Goal: Task Accomplishment & Management: Complete application form

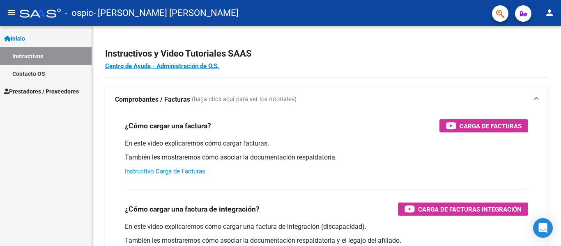
click at [20, 39] on span "Inicio" at bounding box center [14, 38] width 21 height 9
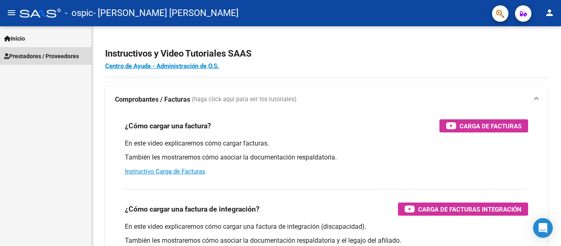
click at [26, 55] on span "Prestadores / Proveedores" at bounding box center [41, 56] width 75 height 9
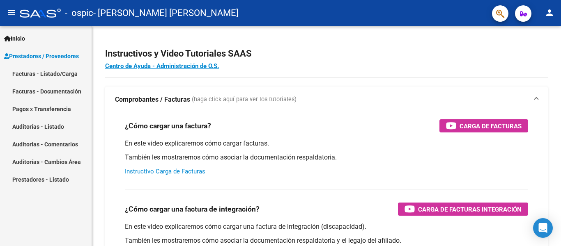
click at [24, 73] on link "Facturas - Listado/Carga" at bounding box center [46, 74] width 92 height 18
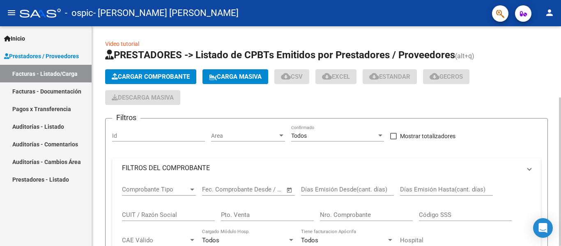
click at [173, 76] on span "Cargar Comprobante" at bounding box center [151, 76] width 78 height 7
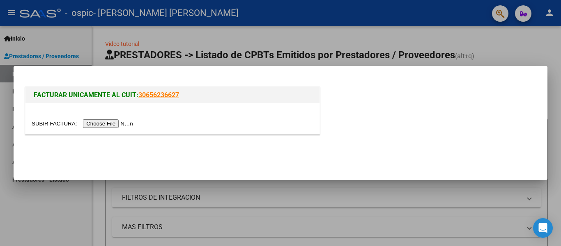
click at [123, 123] on input "file" at bounding box center [84, 123] width 104 height 9
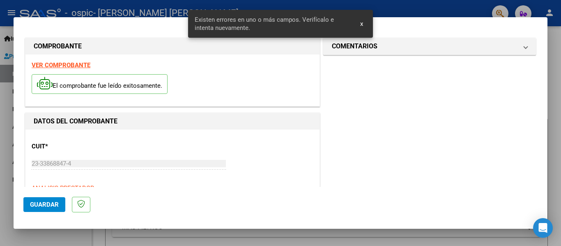
click at [71, 66] on strong "VER COMPROBANTE" at bounding box center [61, 65] width 59 height 7
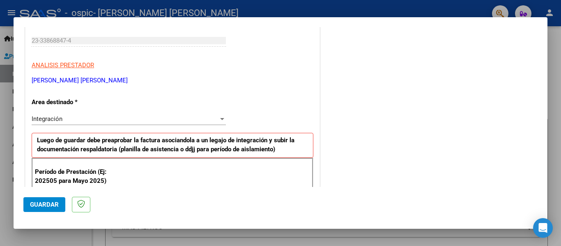
scroll to position [205, 0]
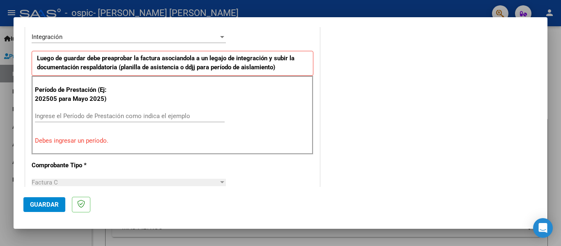
click at [71, 114] on input "Ingrese el Período de Prestación como indica el ejemplo" at bounding box center [130, 115] width 190 height 7
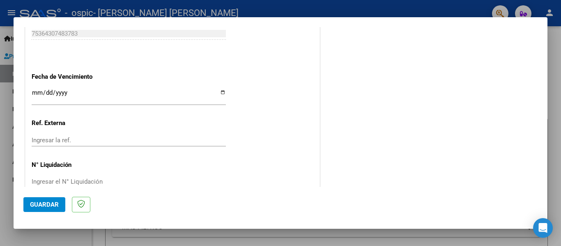
scroll to position [552, 0]
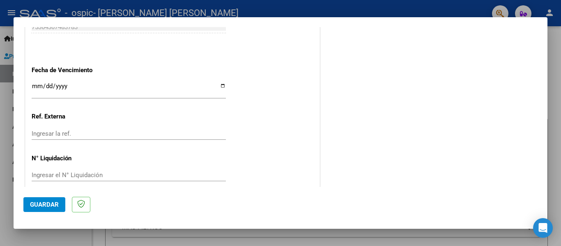
type input "202508"
click at [59, 205] on button "Guardar" at bounding box center [44, 204] width 42 height 15
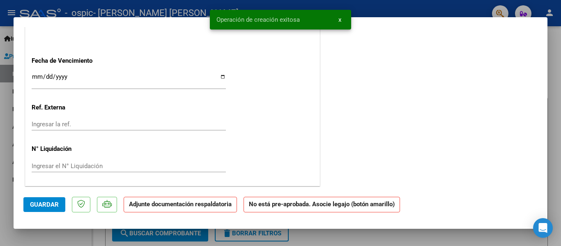
scroll to position [0, 0]
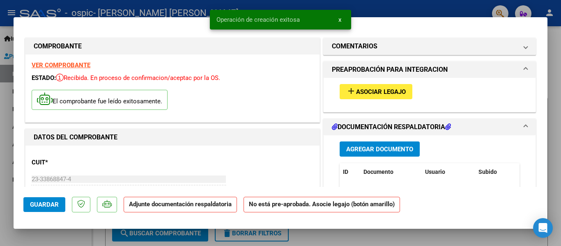
click at [354, 149] on span "Agregar Documento" at bounding box center [379, 149] width 67 height 7
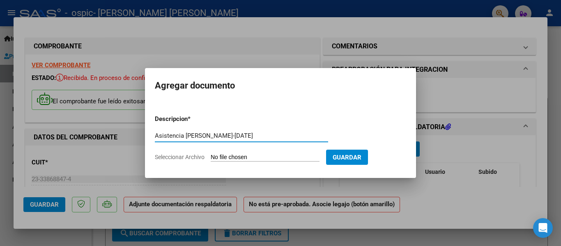
type input "Asistencia [PERSON_NAME]-[DATE]"
click at [261, 156] on input "Seleccionar Archivo" at bounding box center [265, 158] width 109 height 8
type input "C:\fakepath\Asistencia [PERSON_NAME][DATE].pdf"
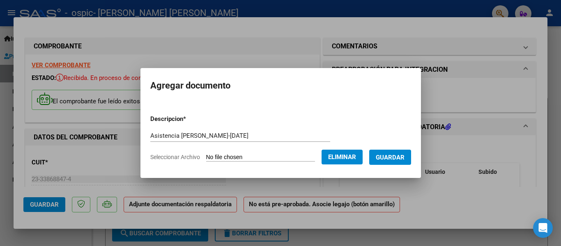
click at [389, 155] on span "Guardar" at bounding box center [390, 157] width 29 height 7
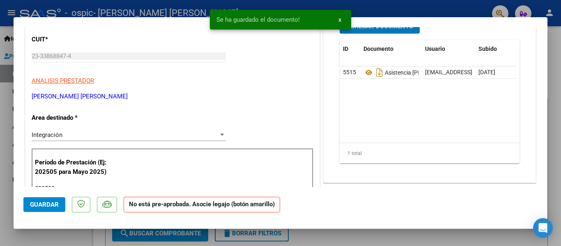
scroll to position [82, 0]
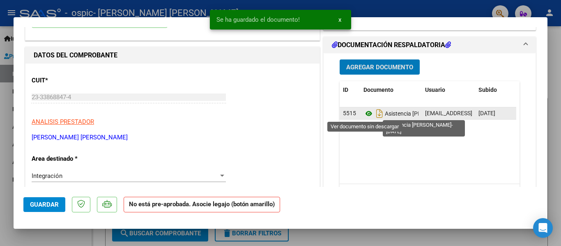
click at [364, 112] on icon at bounding box center [368, 114] width 11 height 10
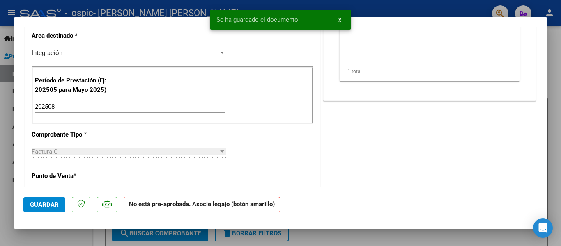
scroll to position [0, 0]
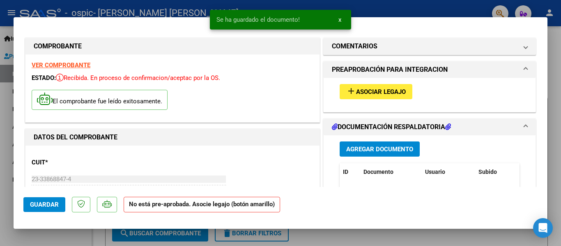
click at [347, 93] on mat-icon "add" at bounding box center [351, 91] width 10 height 10
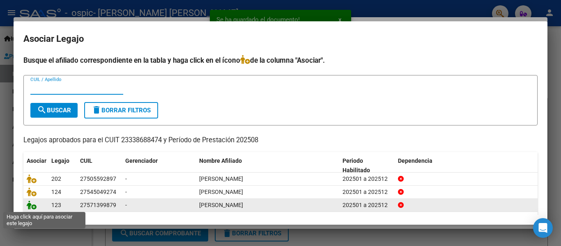
click at [31, 206] on icon at bounding box center [32, 205] width 10 height 9
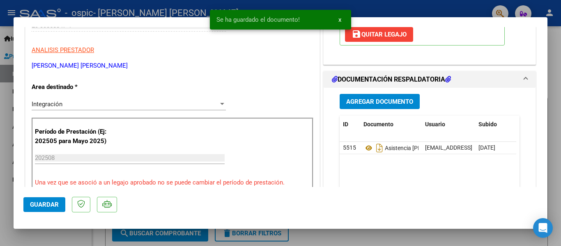
scroll to position [195, 0]
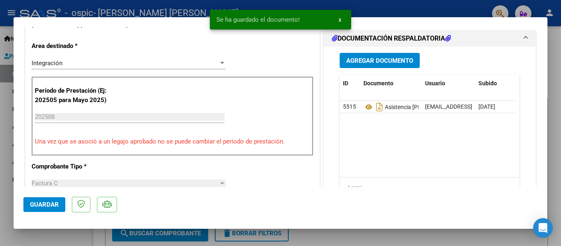
click at [47, 206] on span "Guardar" at bounding box center [44, 204] width 29 height 7
click at [43, 202] on span "Guardar" at bounding box center [44, 204] width 29 height 7
click at [553, 74] on div at bounding box center [280, 123] width 561 height 246
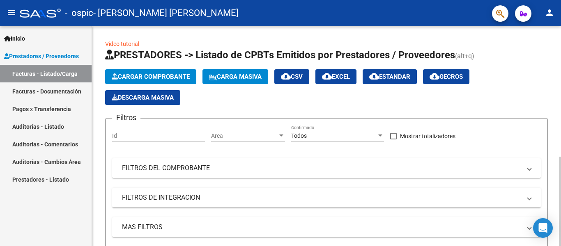
click at [148, 76] on span "Cargar Comprobante" at bounding box center [151, 76] width 78 height 7
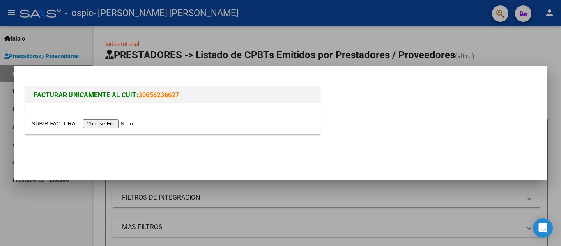
click at [125, 121] on input "file" at bounding box center [84, 123] width 104 height 9
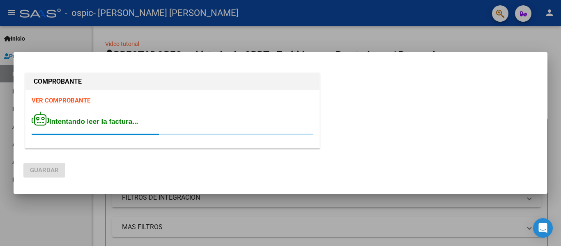
click at [81, 103] on strong "VER COMPROBANTE" at bounding box center [61, 100] width 59 height 7
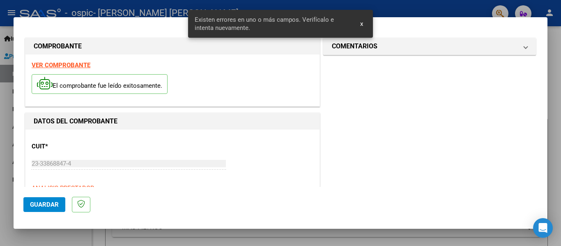
scroll to position [190, 0]
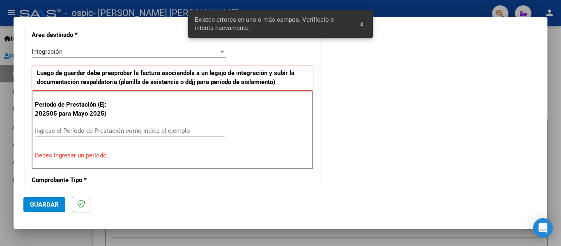
click at [133, 123] on div "Período de Prestación (Ej: 202505 para [DATE]) Ingrese el Período de Prestación…" at bounding box center [173, 130] width 282 height 79
click at [120, 132] on input "Ingrese el Período de Prestación como indica el ejemplo" at bounding box center [130, 130] width 190 height 7
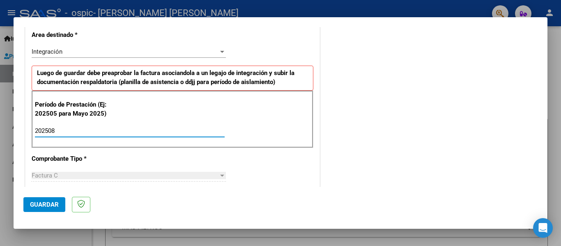
type input "202508"
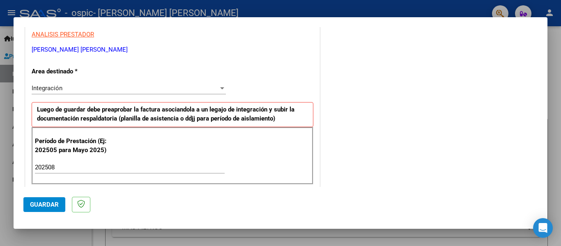
scroll to position [552, 0]
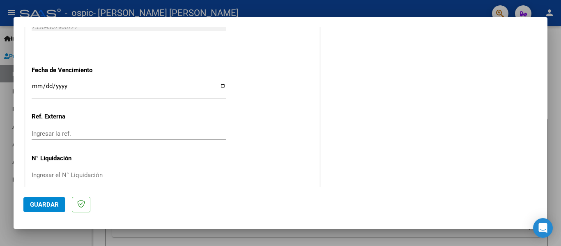
click at [53, 206] on span "Guardar" at bounding box center [44, 204] width 29 height 7
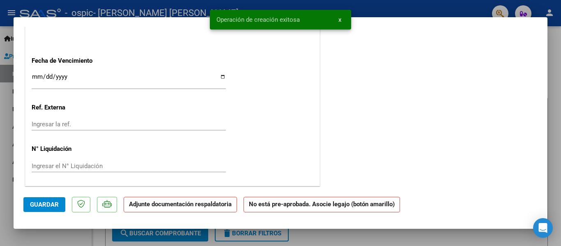
scroll to position [0, 0]
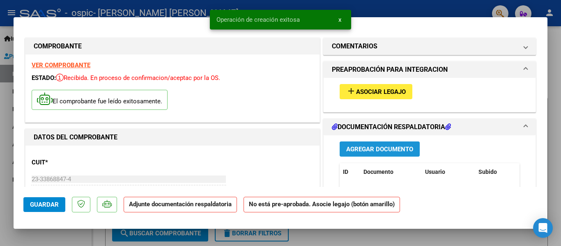
click at [388, 150] on span "Agregar Documento" at bounding box center [379, 149] width 67 height 7
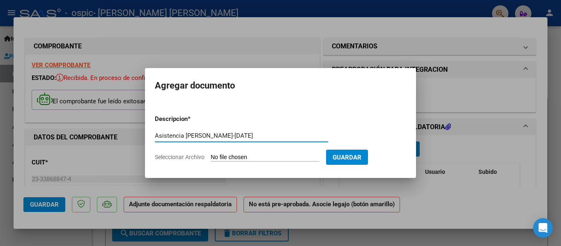
type input "Asistencia [PERSON_NAME]-[DATE]"
click at [256, 155] on input "Seleccionar Archivo" at bounding box center [265, 158] width 109 height 8
type input "C:\fakepath\Asistencia [PERSON_NAME] [DATE].pdf"
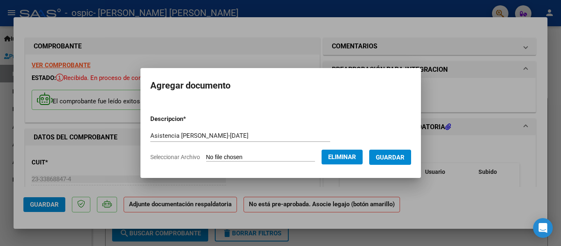
click at [381, 153] on button "Guardar" at bounding box center [390, 157] width 42 height 15
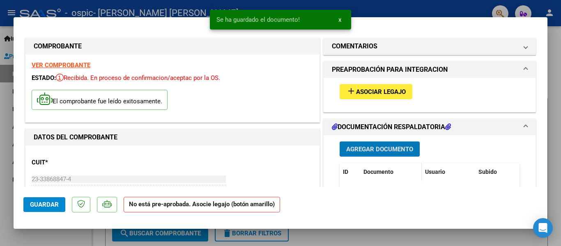
scroll to position [82, 0]
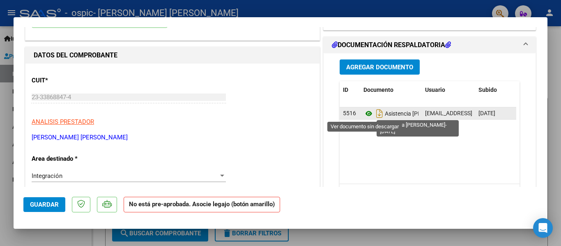
click at [364, 114] on icon at bounding box center [368, 114] width 11 height 10
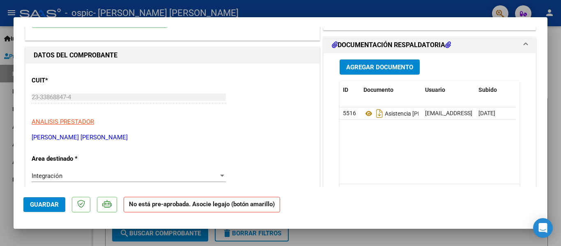
scroll to position [0, 0]
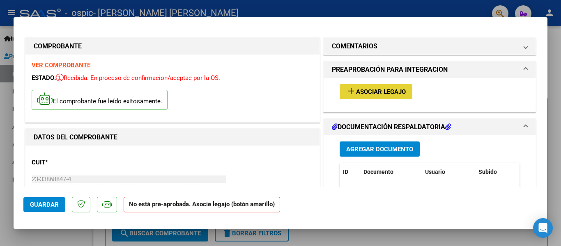
click at [369, 91] on span "Asociar Legajo" at bounding box center [381, 91] width 50 height 7
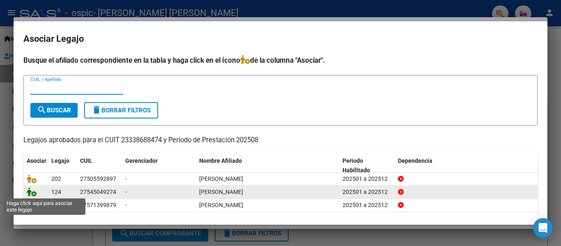
click at [28, 193] on icon at bounding box center [32, 192] width 10 height 9
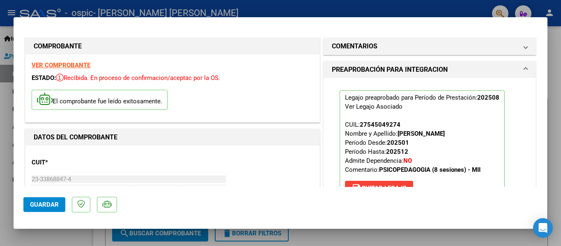
click at [48, 201] on button "Guardar" at bounding box center [44, 204] width 42 height 15
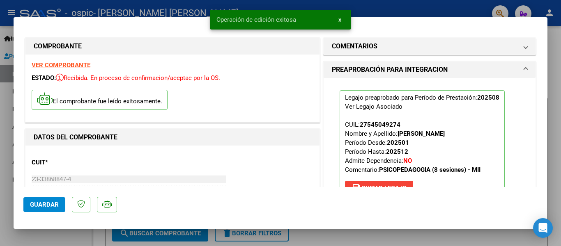
click at [553, 42] on div at bounding box center [280, 123] width 561 height 246
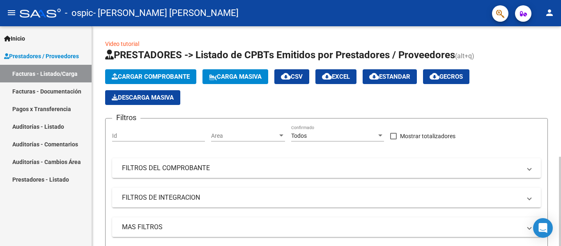
click at [138, 71] on button "Cargar Comprobante" at bounding box center [150, 76] width 91 height 15
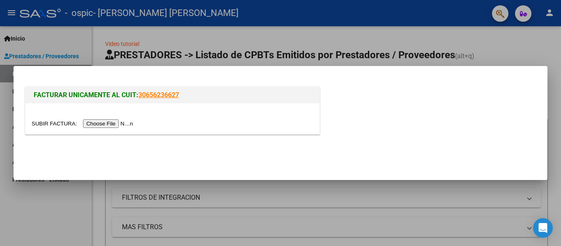
click at [120, 123] on input "file" at bounding box center [84, 123] width 104 height 9
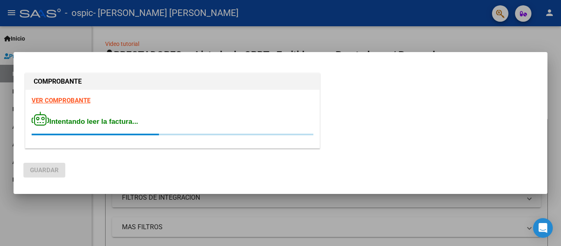
click at [78, 100] on strong "VER COMPROBANTE" at bounding box center [61, 100] width 59 height 7
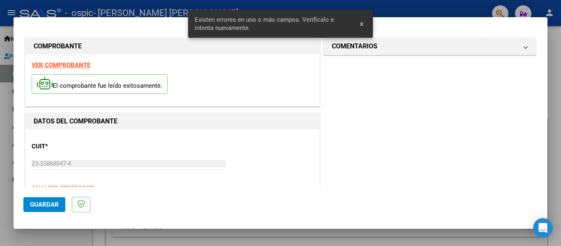
scroll to position [190, 0]
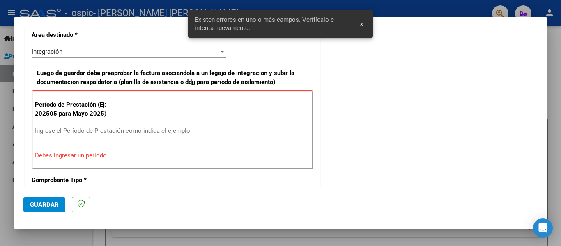
click at [139, 128] on input "Ingrese el Período de Prestación como indica el ejemplo" at bounding box center [130, 130] width 190 height 7
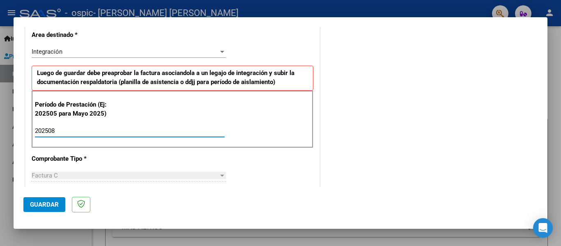
type input "202508"
click at [55, 204] on span "Guardar" at bounding box center [44, 204] width 29 height 7
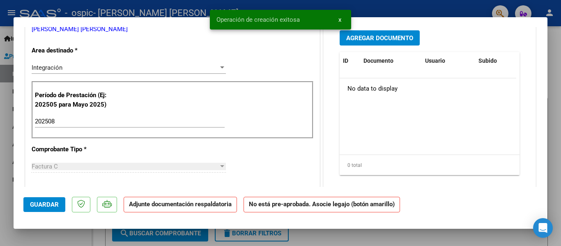
scroll to position [0, 0]
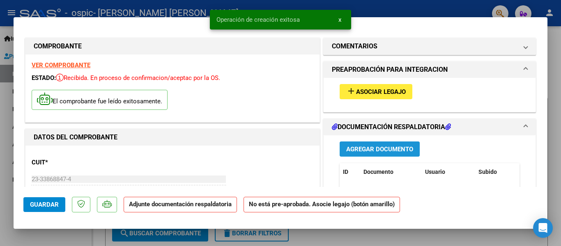
click at [370, 149] on span "Agregar Documento" at bounding box center [379, 149] width 67 height 7
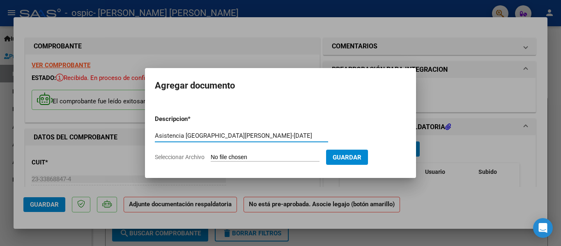
type input "Asistencia [GEOGRAPHIC_DATA][PERSON_NAME]-[DATE]"
click at [234, 158] on input "Seleccionar Archivo" at bounding box center [265, 158] width 109 height 8
type input "C:\fakepath\Asistencia [PERSON_NAME] [PERSON_NAME][DATE].pdf"
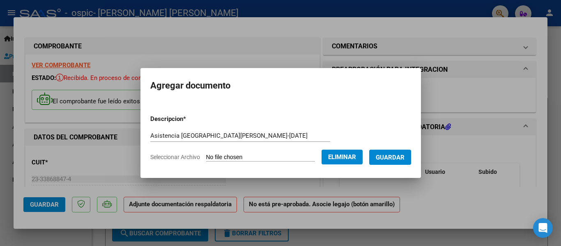
click at [388, 161] on span "Guardar" at bounding box center [390, 157] width 29 height 7
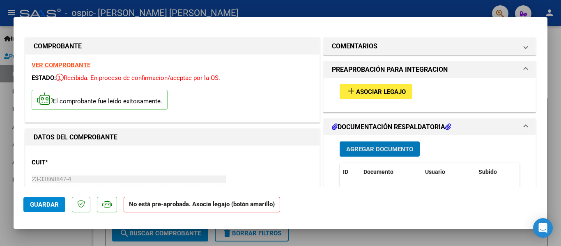
scroll to position [41, 0]
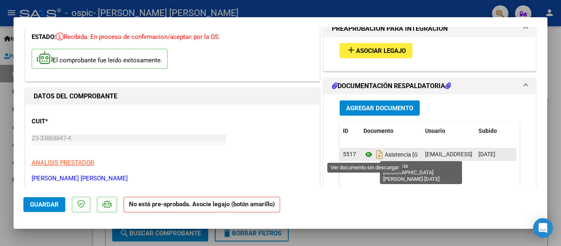
click at [364, 155] on icon at bounding box center [368, 155] width 11 height 10
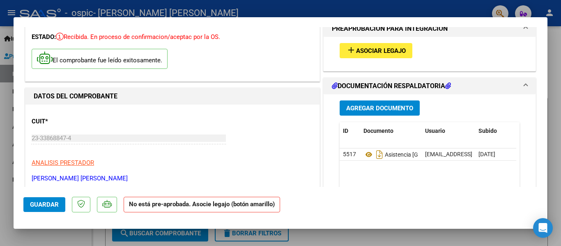
click at [367, 51] on span "Asociar Legajo" at bounding box center [381, 50] width 50 height 7
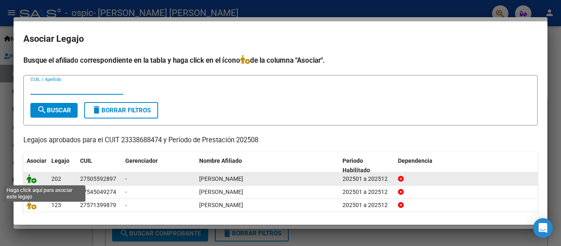
click at [30, 179] on icon at bounding box center [32, 178] width 10 height 9
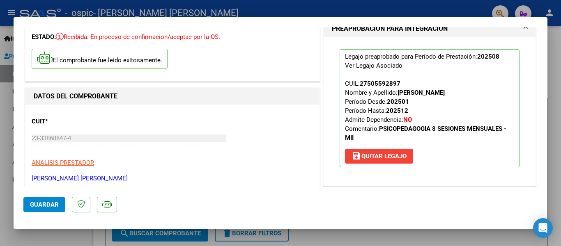
click at [48, 209] on button "Guardar" at bounding box center [44, 204] width 42 height 15
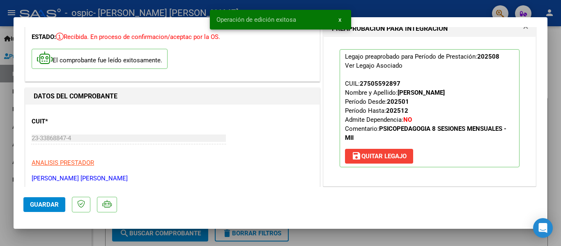
click at [552, 77] on div at bounding box center [280, 123] width 561 height 246
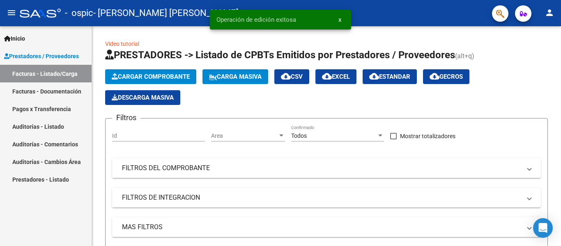
click at [71, 90] on link "Facturas - Documentación" at bounding box center [46, 92] width 92 height 18
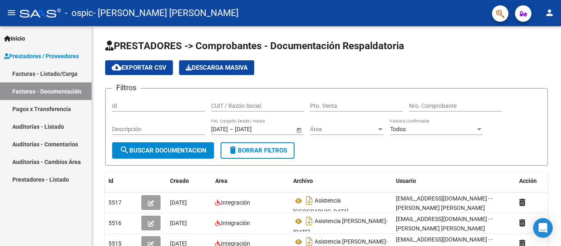
click at [552, 16] on mat-icon "person" at bounding box center [549, 13] width 10 height 10
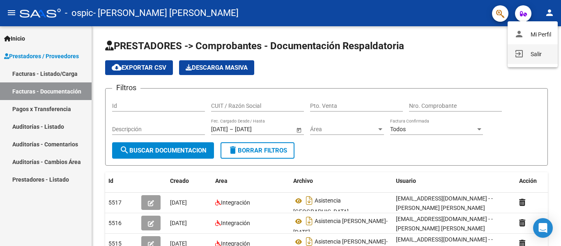
click at [534, 55] on button "exit_to_app Salir" at bounding box center [532, 54] width 50 height 20
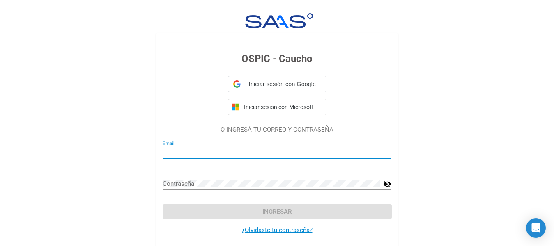
type input "[EMAIL_ADDRESS][DOMAIN_NAME]"
